Goal: Transaction & Acquisition: Purchase product/service

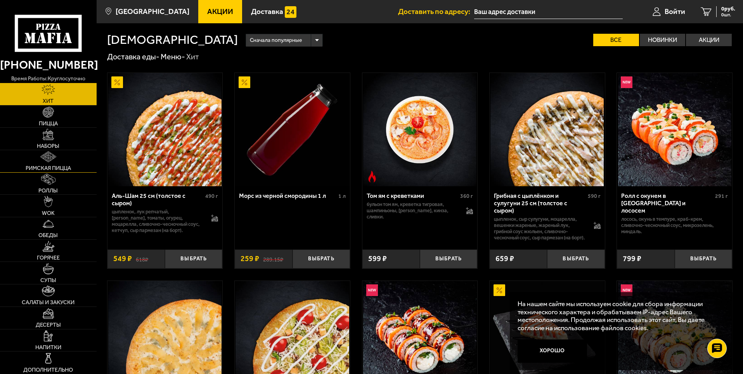
click at [52, 155] on img at bounding box center [48, 156] width 16 height 11
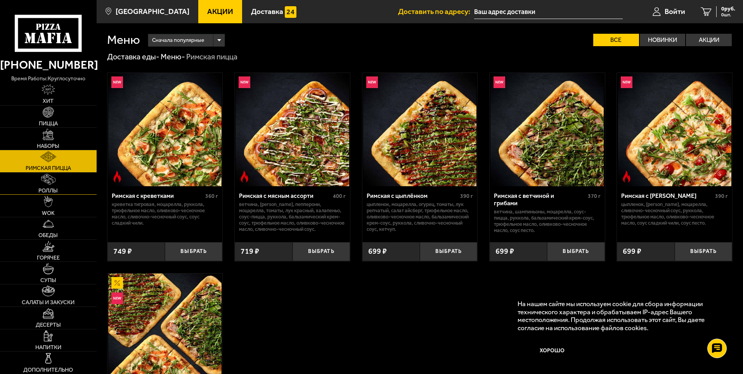
click at [49, 184] on img at bounding box center [48, 179] width 14 height 11
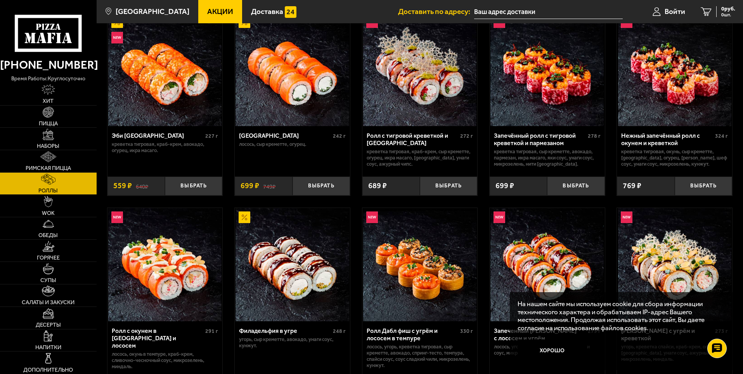
scroll to position [78, 0]
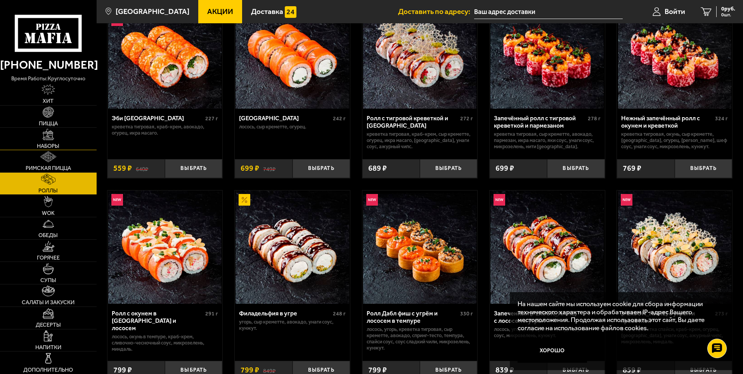
click at [52, 139] on img at bounding box center [48, 134] width 11 height 11
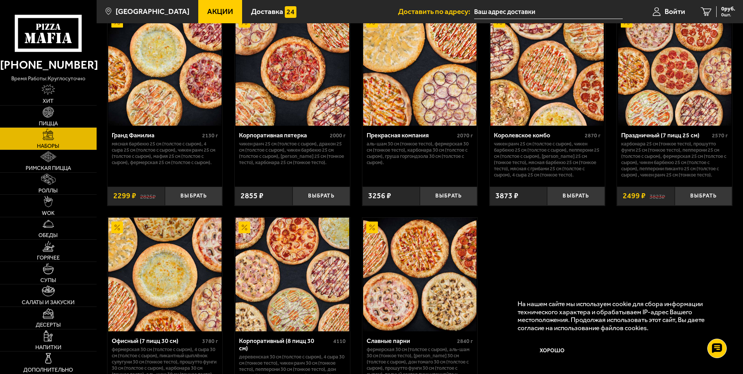
scroll to position [1125, 0]
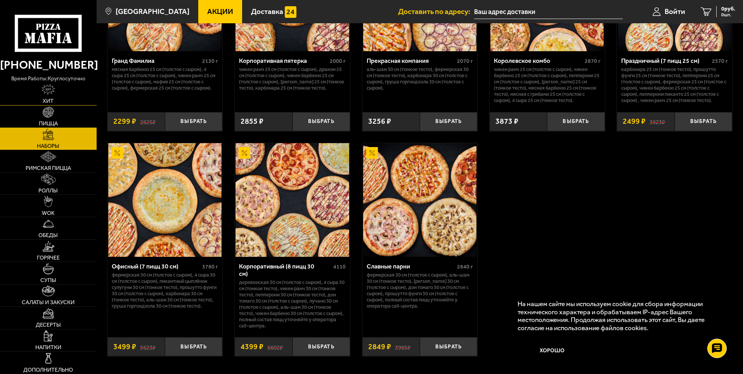
click at [62, 95] on link "Хит" at bounding box center [48, 94] width 97 height 22
